Goal: Task Accomplishment & Management: Manage account settings

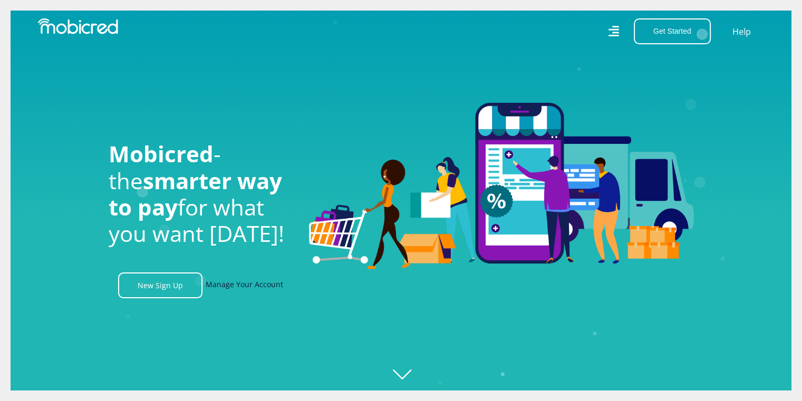
scroll to position [0, 1954]
click at [229, 282] on link "Manage Your Account" at bounding box center [245, 286] width 78 height 26
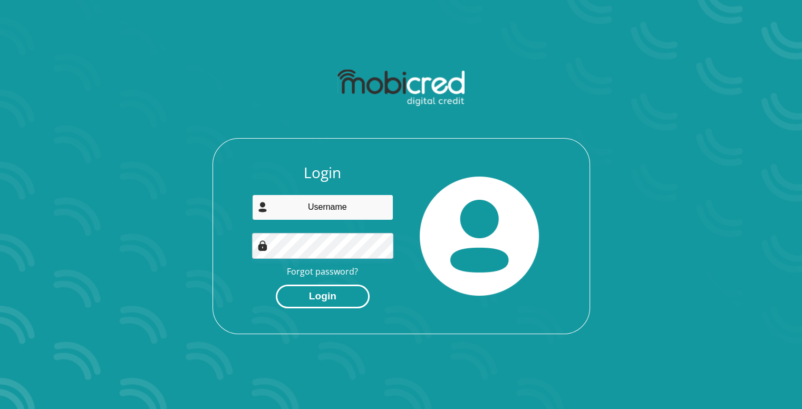
type input "[EMAIL_ADDRESS][DOMAIN_NAME]"
click at [308, 295] on button "Login" at bounding box center [323, 297] width 94 height 24
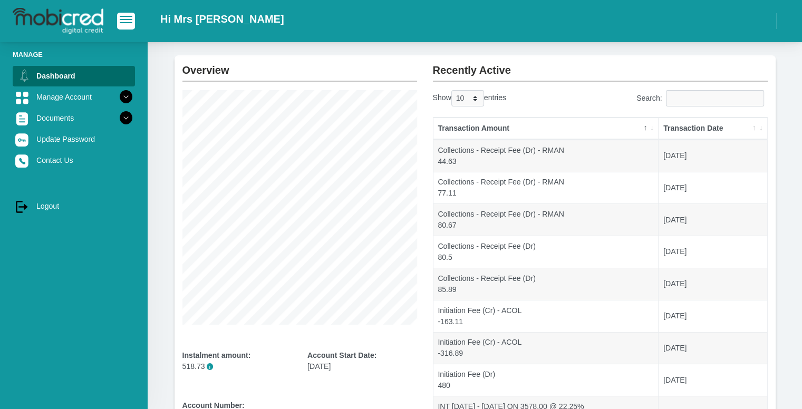
scroll to position [106, 0]
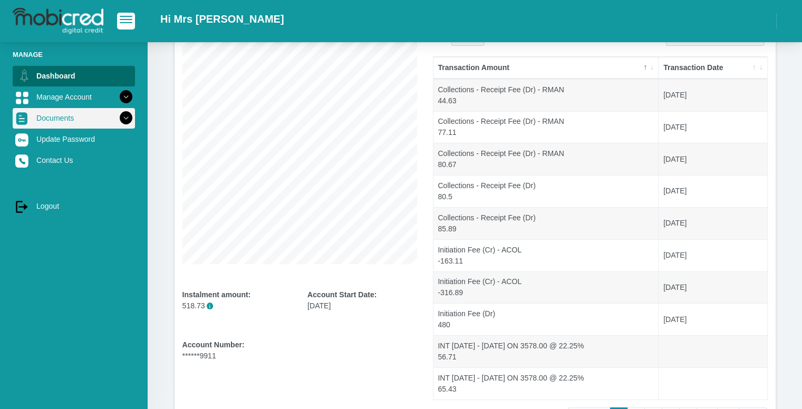
click at [82, 117] on link "Documents" at bounding box center [74, 118] width 122 height 20
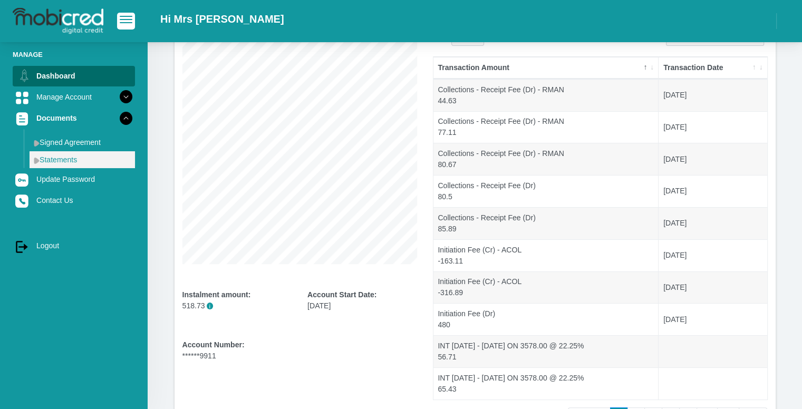
click at [83, 166] on link "Statements" at bounding box center [83, 159] width 106 height 17
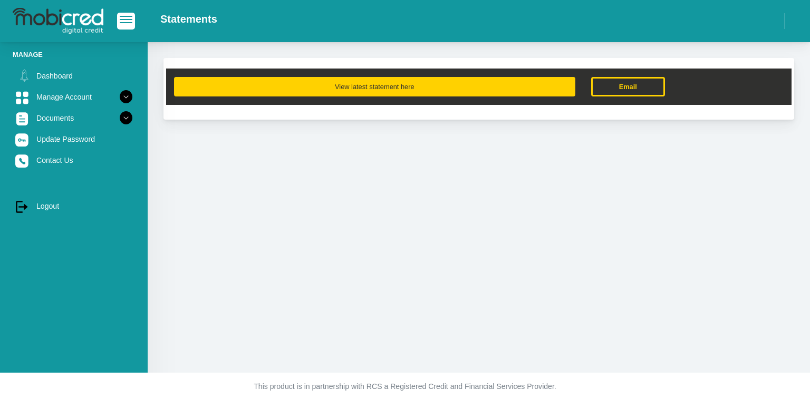
click at [293, 87] on button "View latest statement here" at bounding box center [374, 87] width 401 height 20
